Goal: Check status: Check status

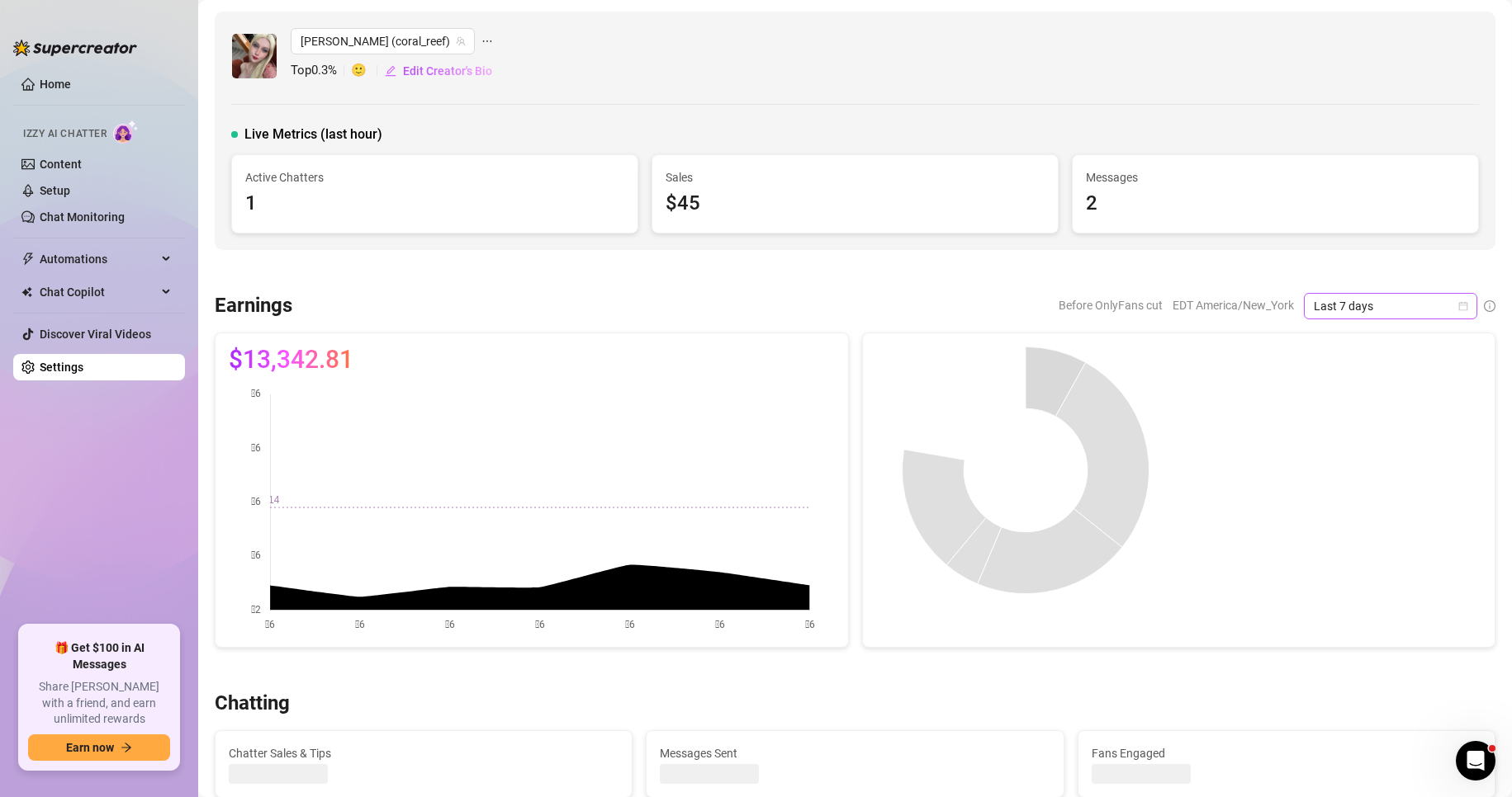
click at [1458, 304] on icon "calendar" at bounding box center [1463, 306] width 10 height 10
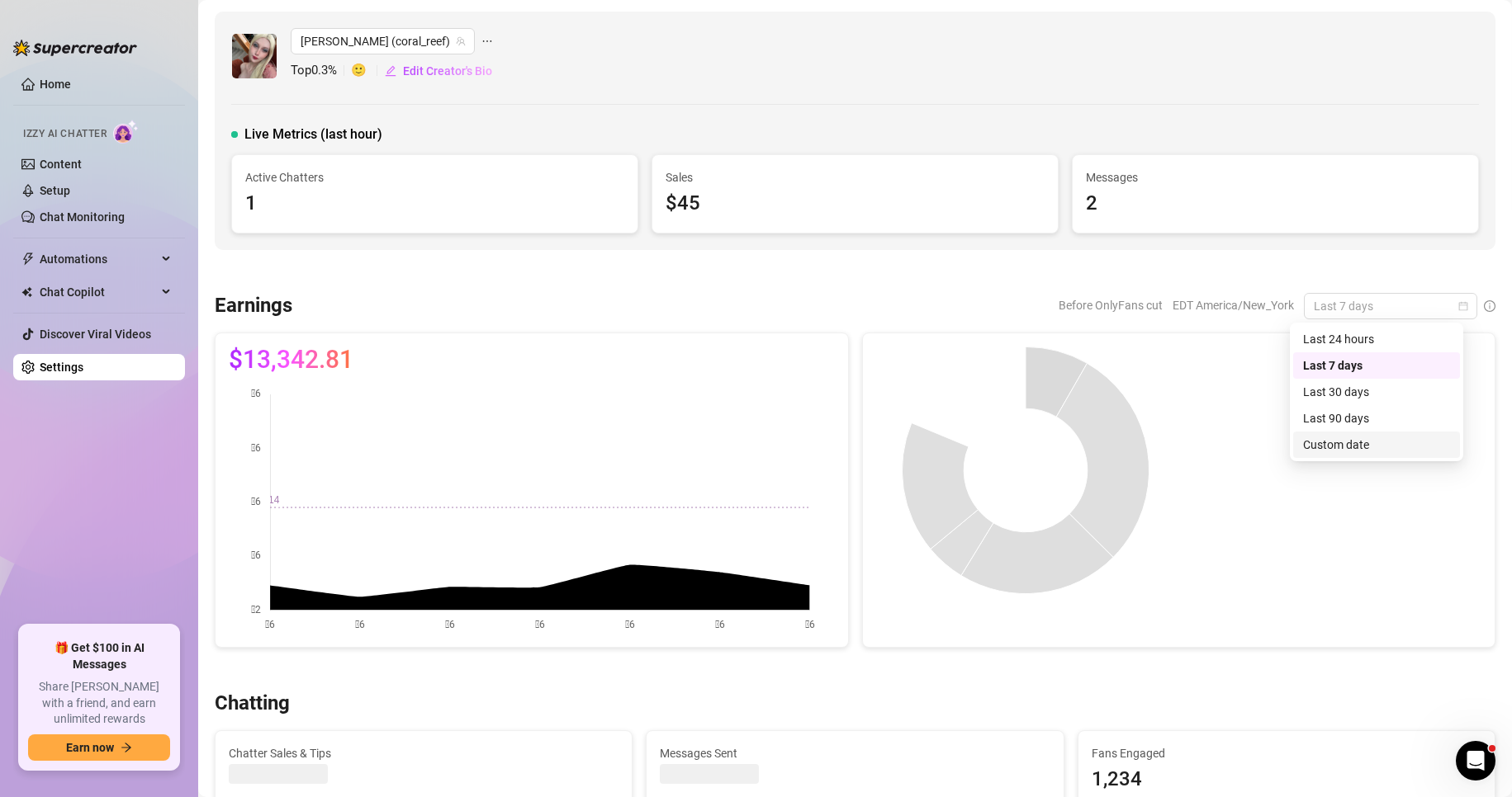
click at [1364, 437] on div "Custom date" at bounding box center [1376, 445] width 147 height 18
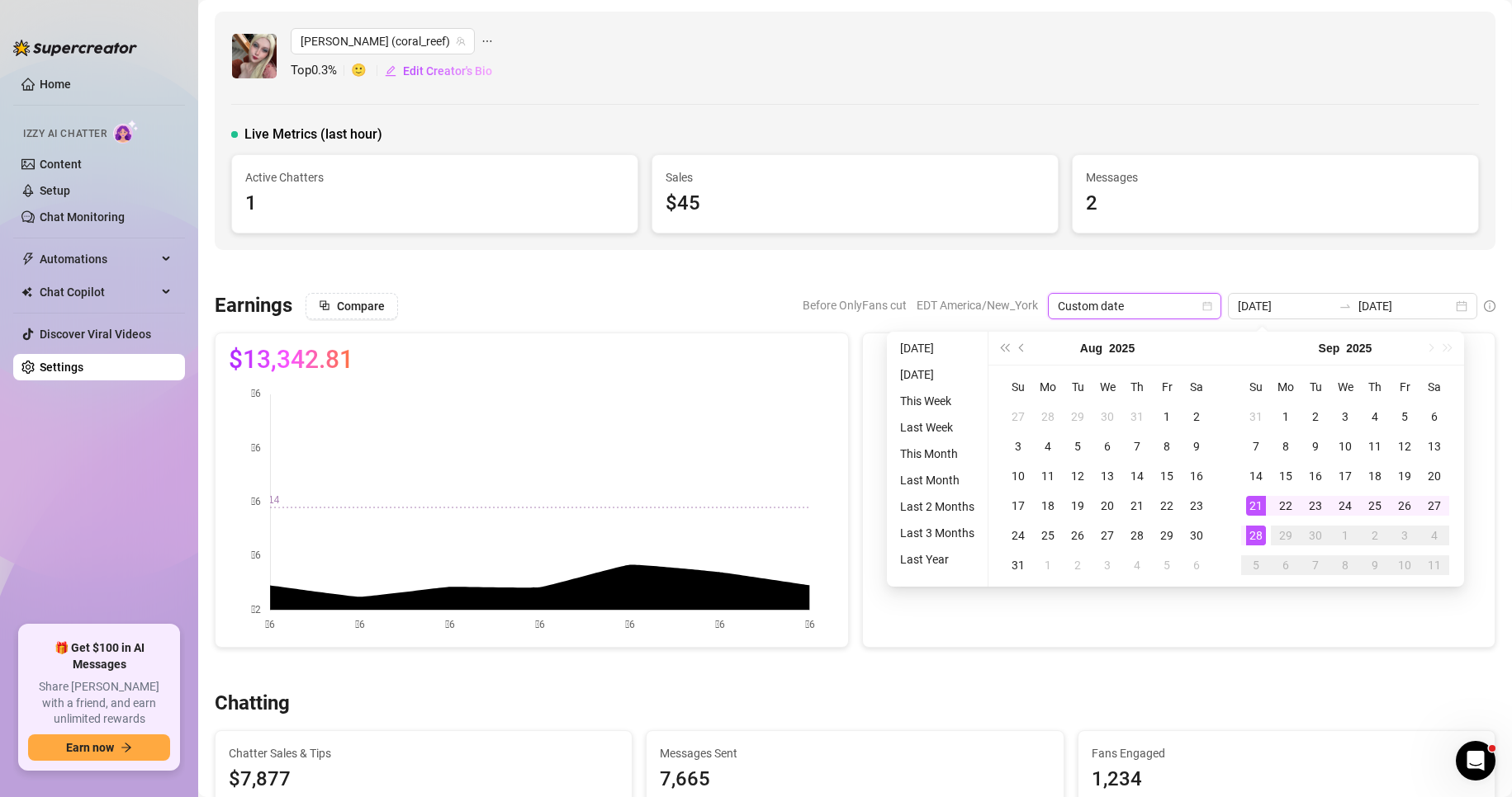
type input "[DATE]"
click at [1257, 536] on div "28" at bounding box center [1257, 536] width 20 height 20
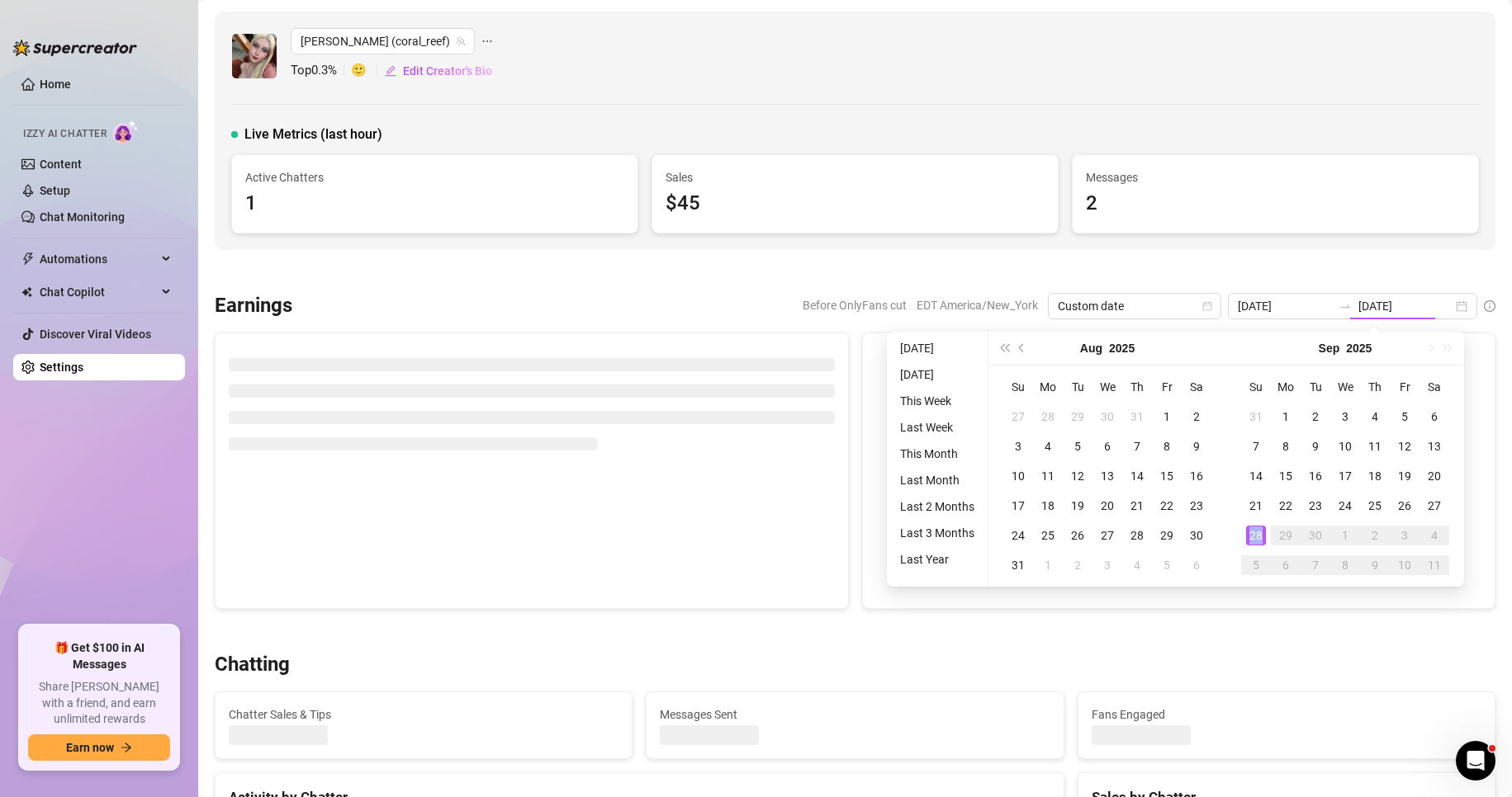
type input "[DATE]"
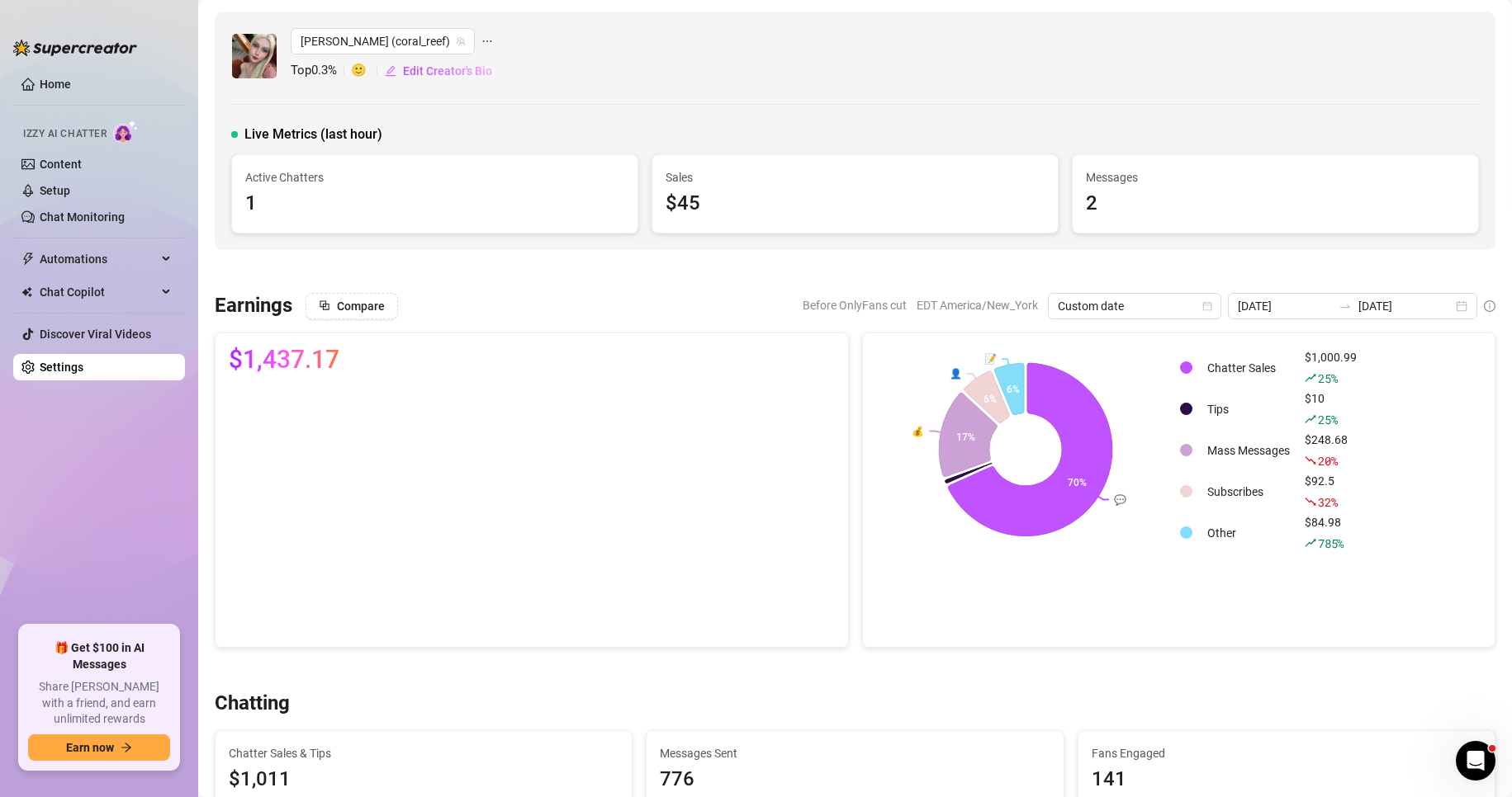
click at [442, 271] on div at bounding box center [856, 271] width 1281 height 16
